Goal: Find specific page/section: Find specific page/section

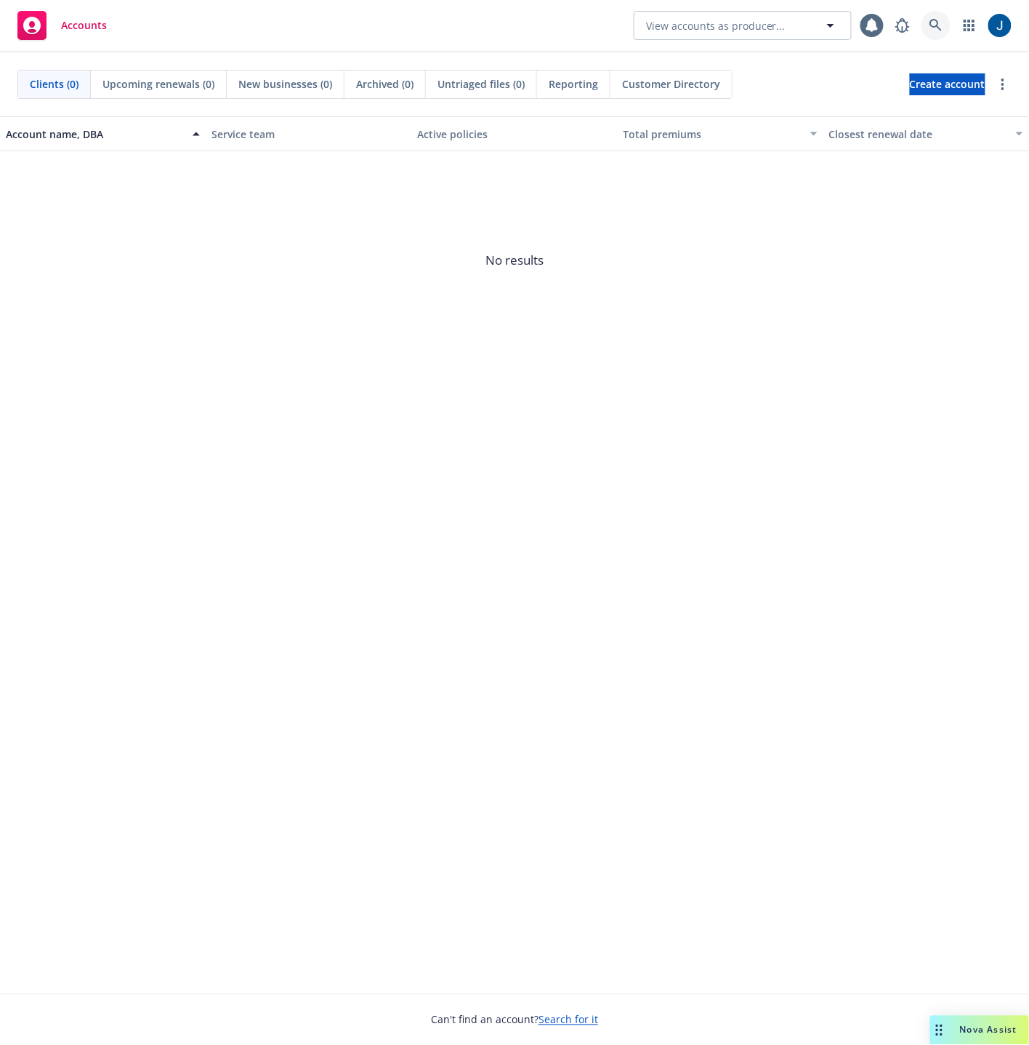
click at [930, 19] on icon at bounding box center [936, 25] width 13 height 13
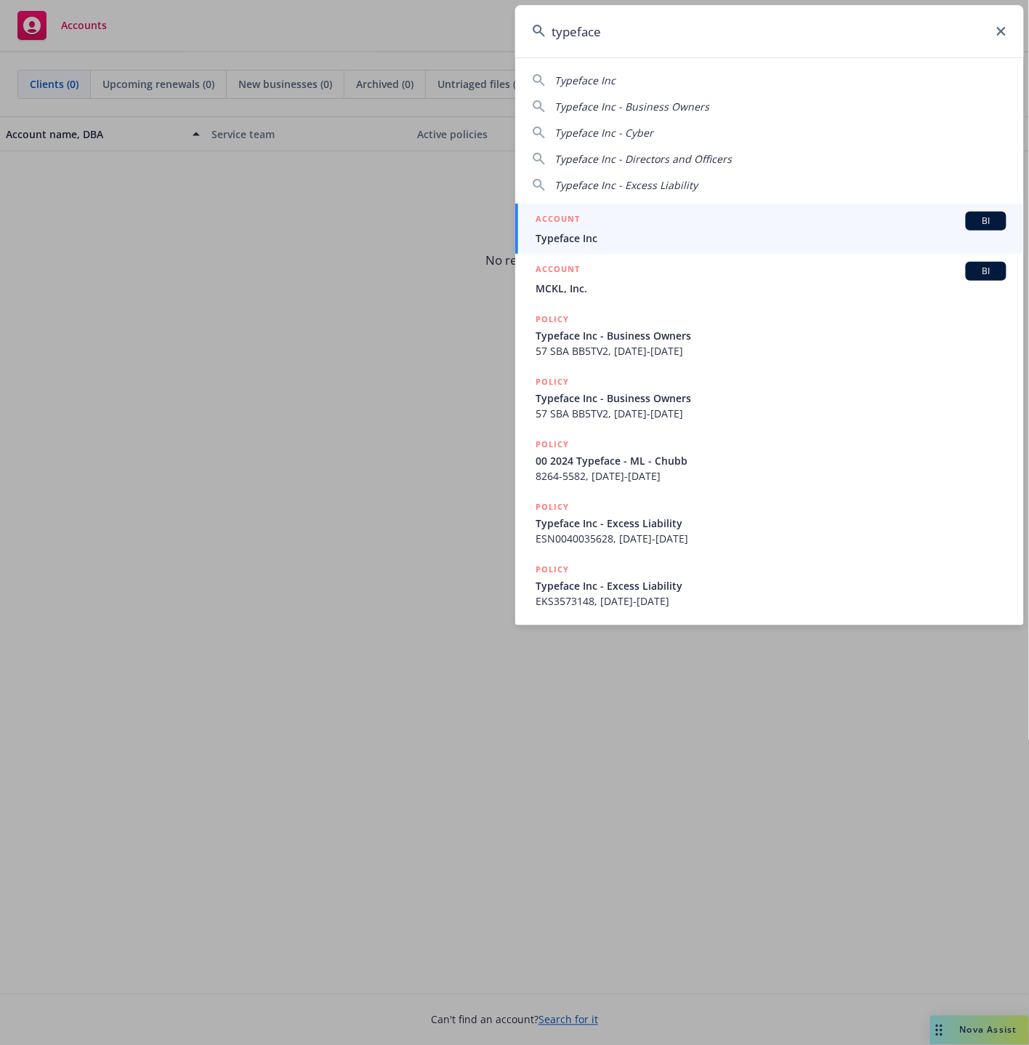
type input "typeface"
click at [579, 230] on span "Typeface Inc" at bounding box center [771, 237] width 471 height 15
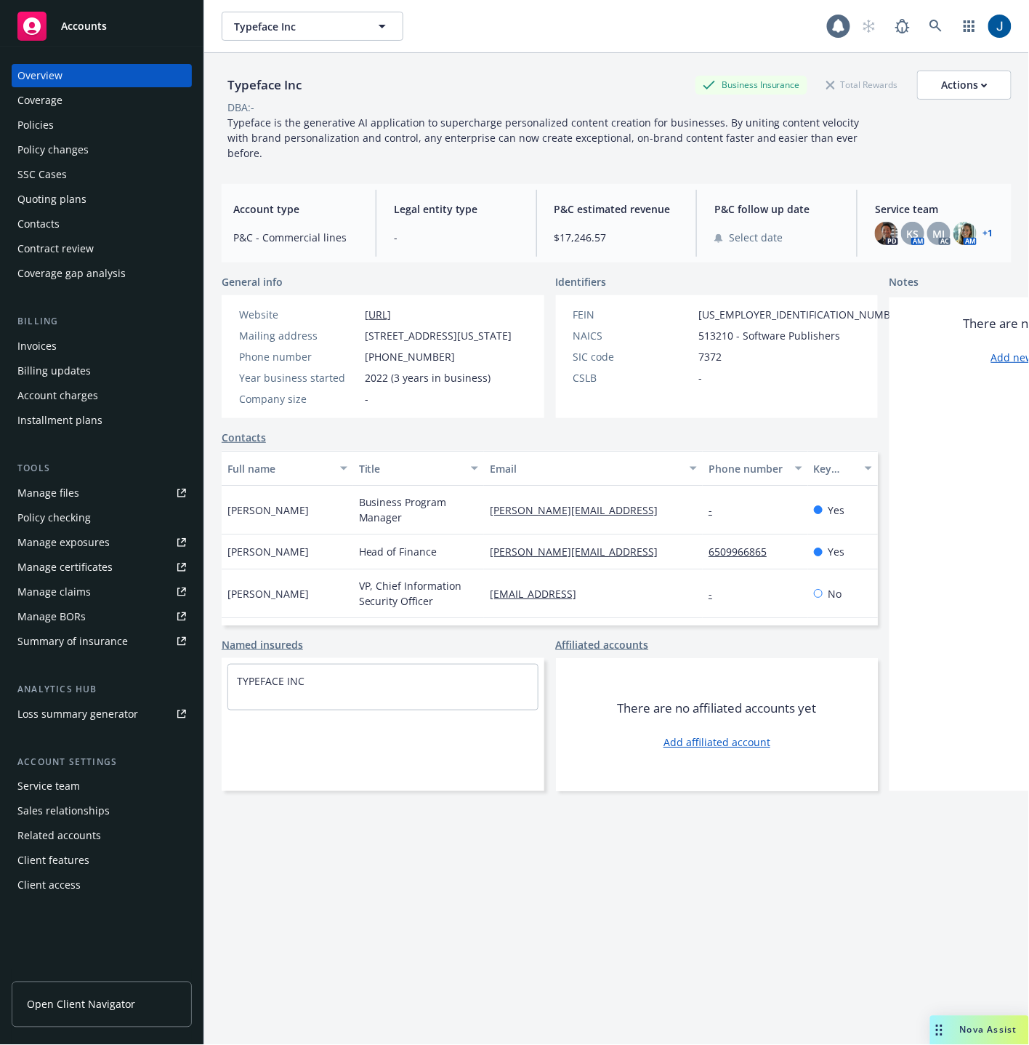
click at [97, 129] on div "Policies" at bounding box center [101, 124] width 169 height 23
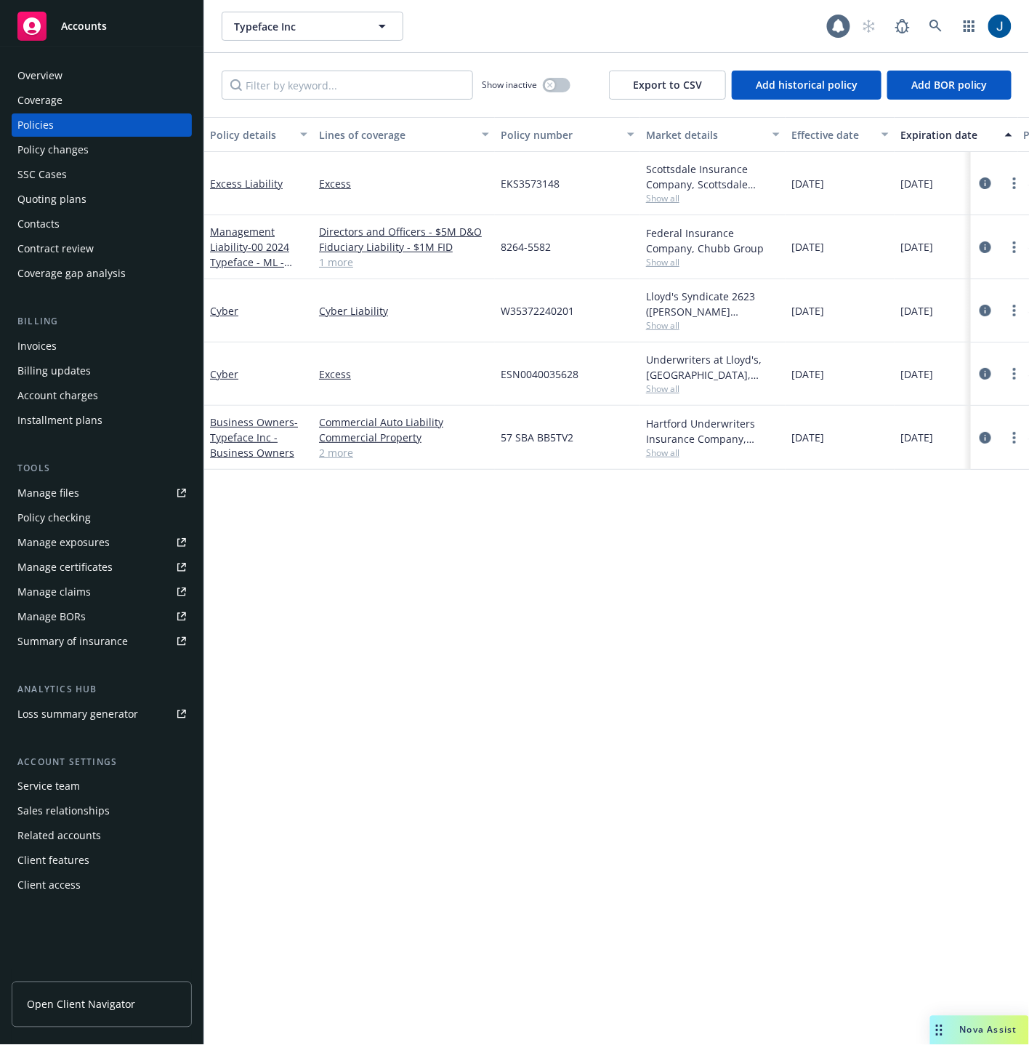
click at [72, 86] on div "Overview" at bounding box center [101, 75] width 169 height 23
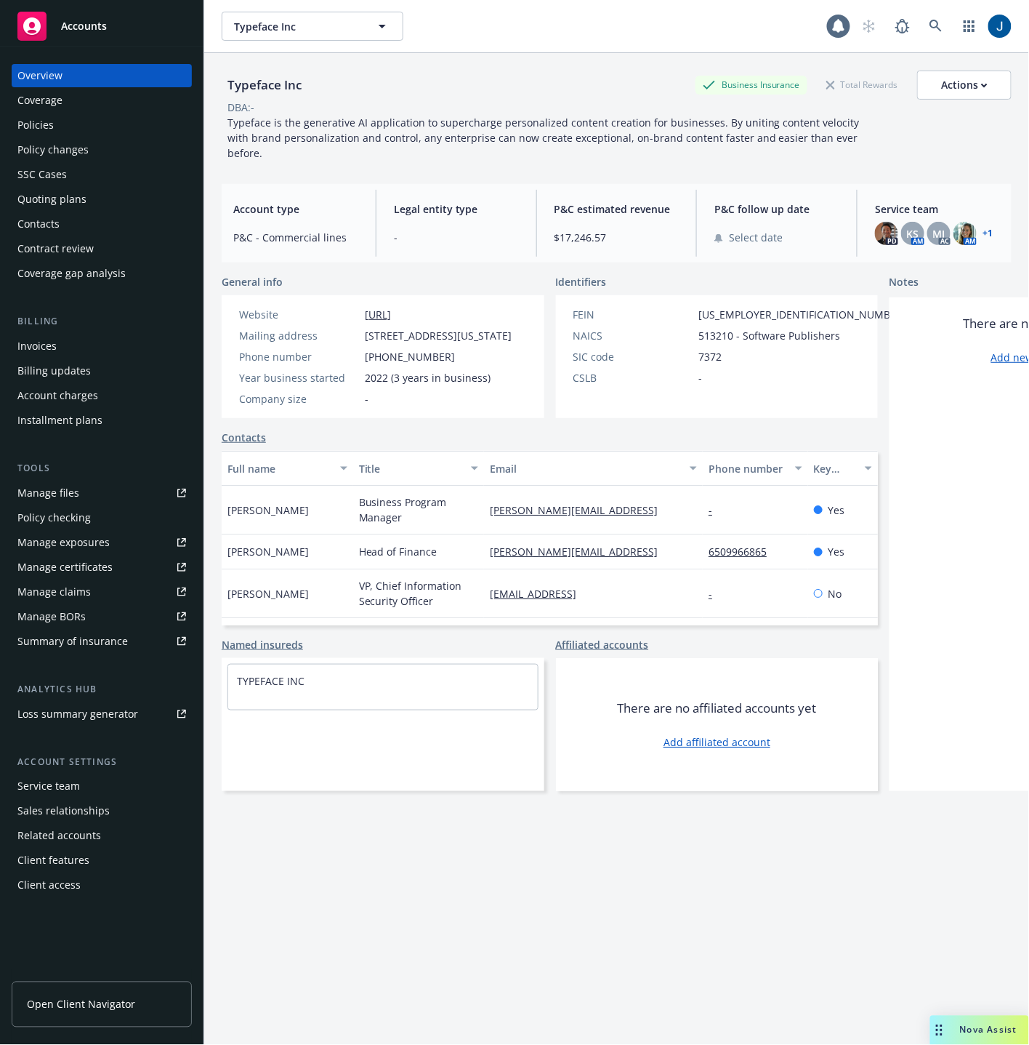
click at [67, 96] on div "Coverage" at bounding box center [101, 100] width 169 height 23
